Goal: Navigation & Orientation: Understand site structure

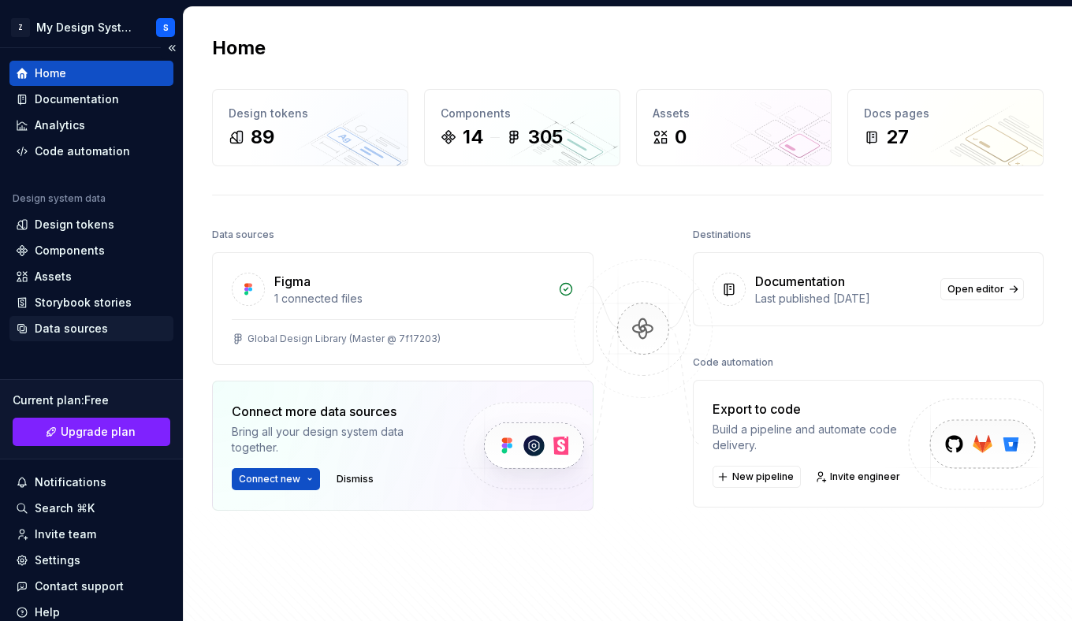
click at [58, 323] on div "Data sources" at bounding box center [71, 329] width 73 height 16
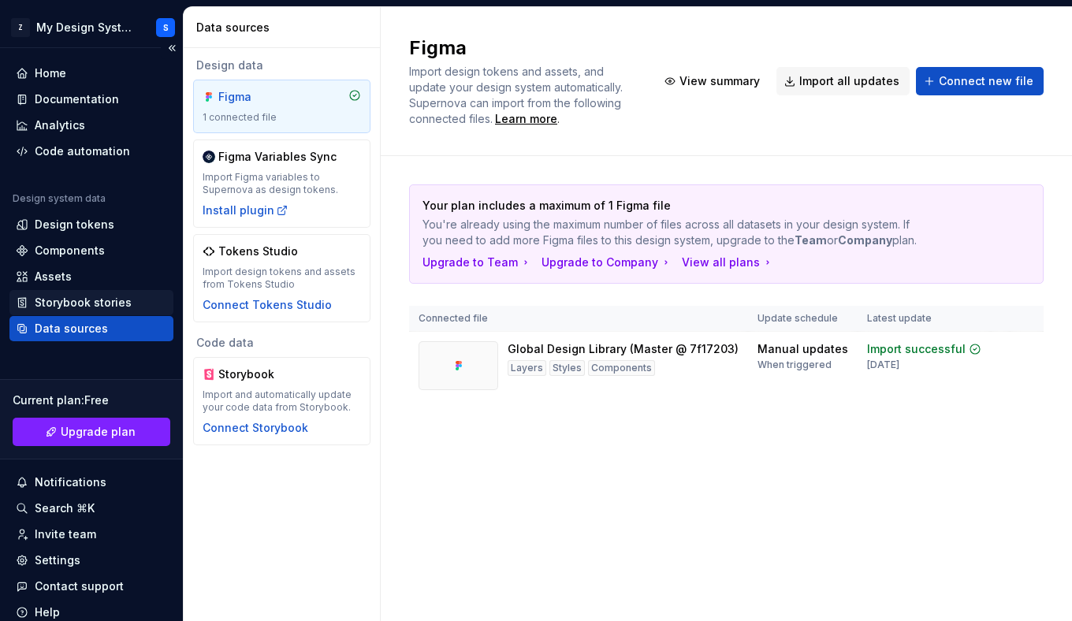
click at [66, 306] on div "Storybook stories" at bounding box center [83, 303] width 97 height 16
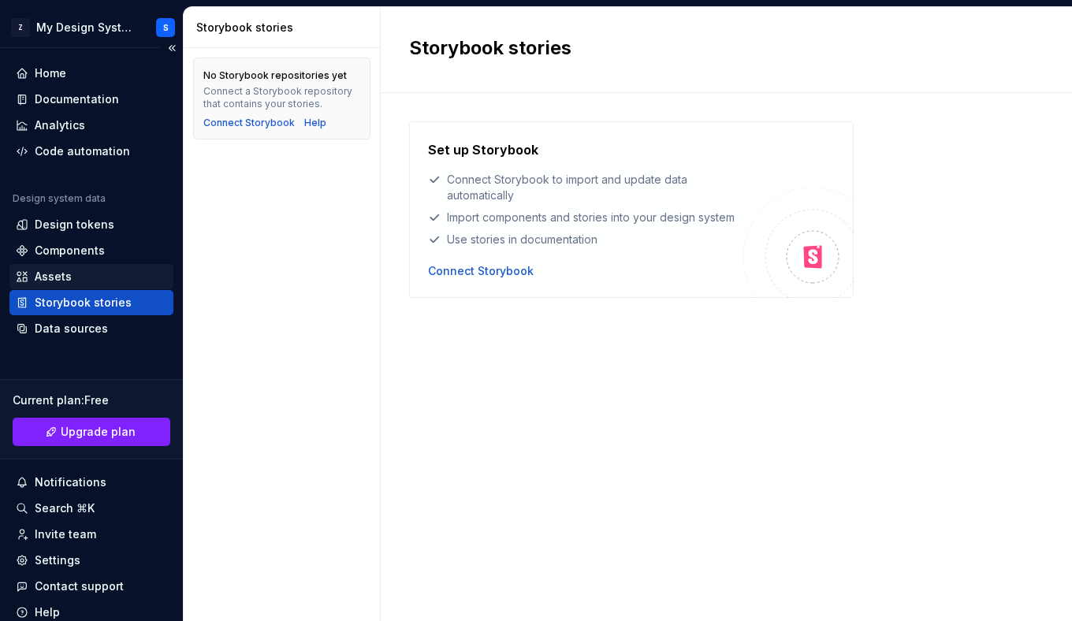
click at [65, 281] on div "Assets" at bounding box center [53, 277] width 37 height 16
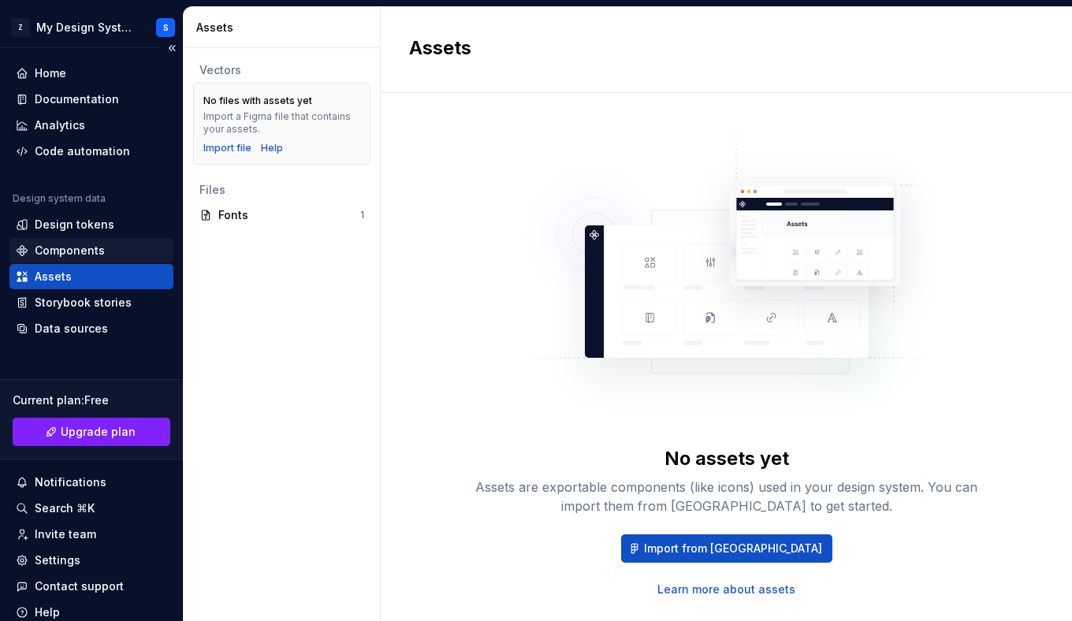
click at [70, 255] on div "Components" at bounding box center [70, 251] width 70 height 16
